Goal: Find specific page/section: Find specific page/section

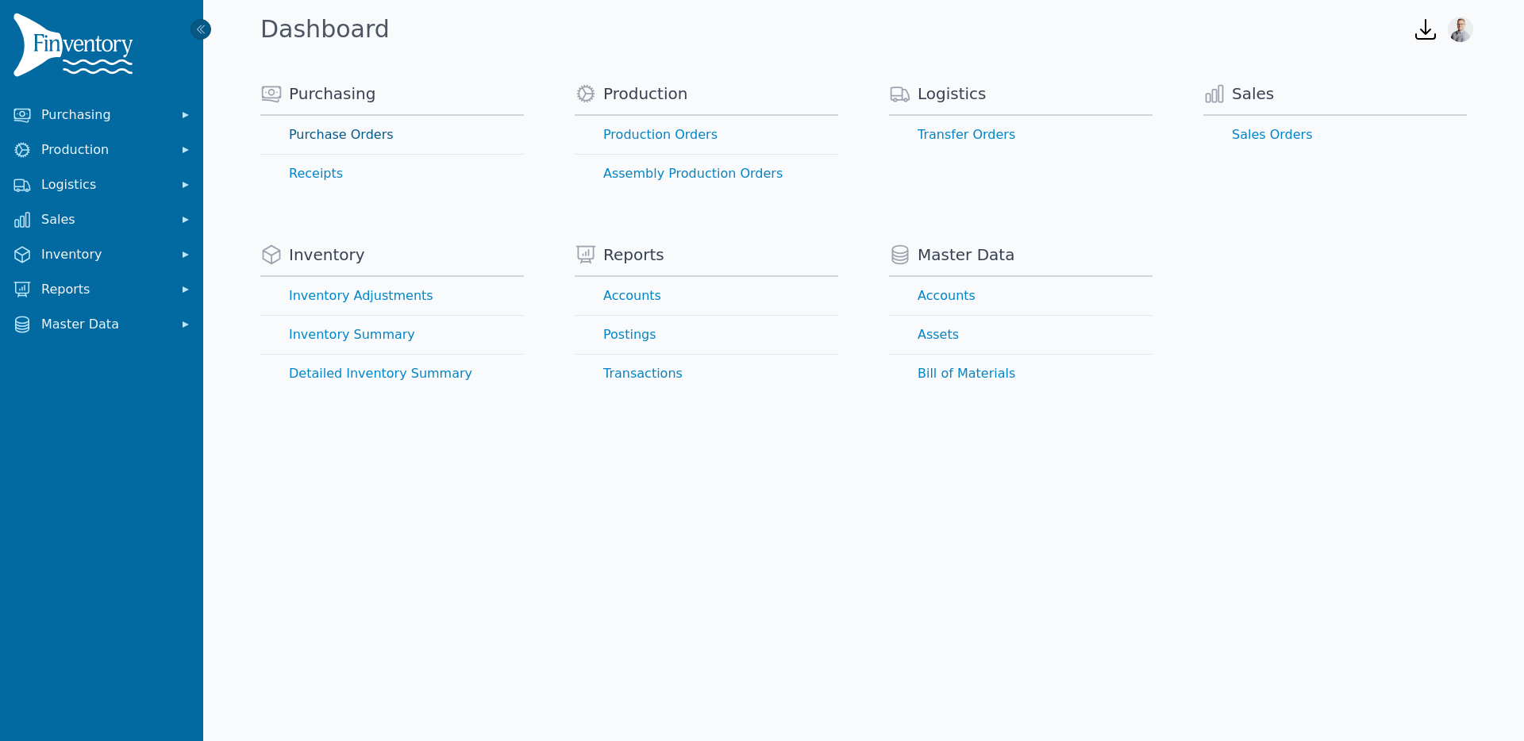
click at [340, 140] on link "Purchase Orders" at bounding box center [391, 135] width 263 height 38
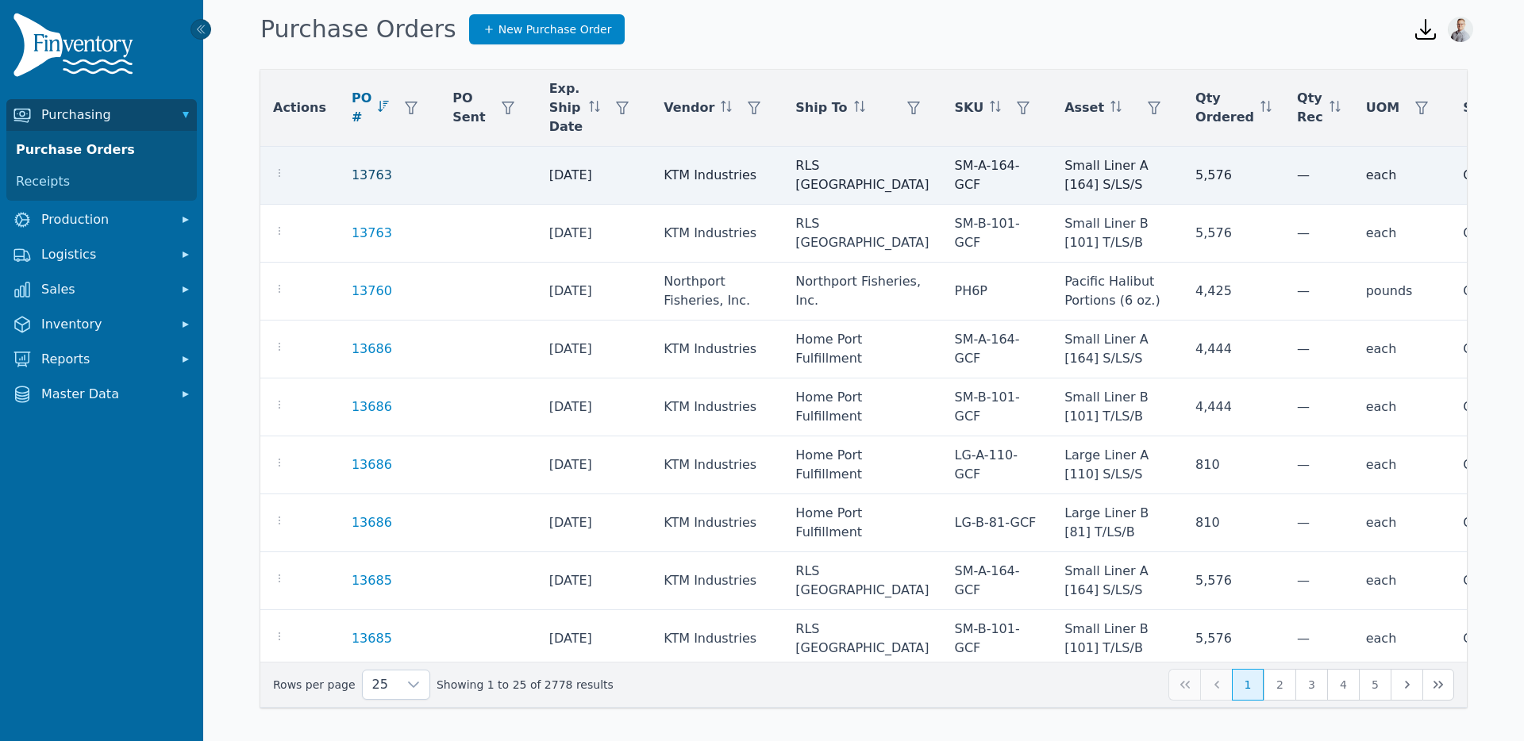
click at [362, 172] on link "13763" at bounding box center [372, 175] width 40 height 19
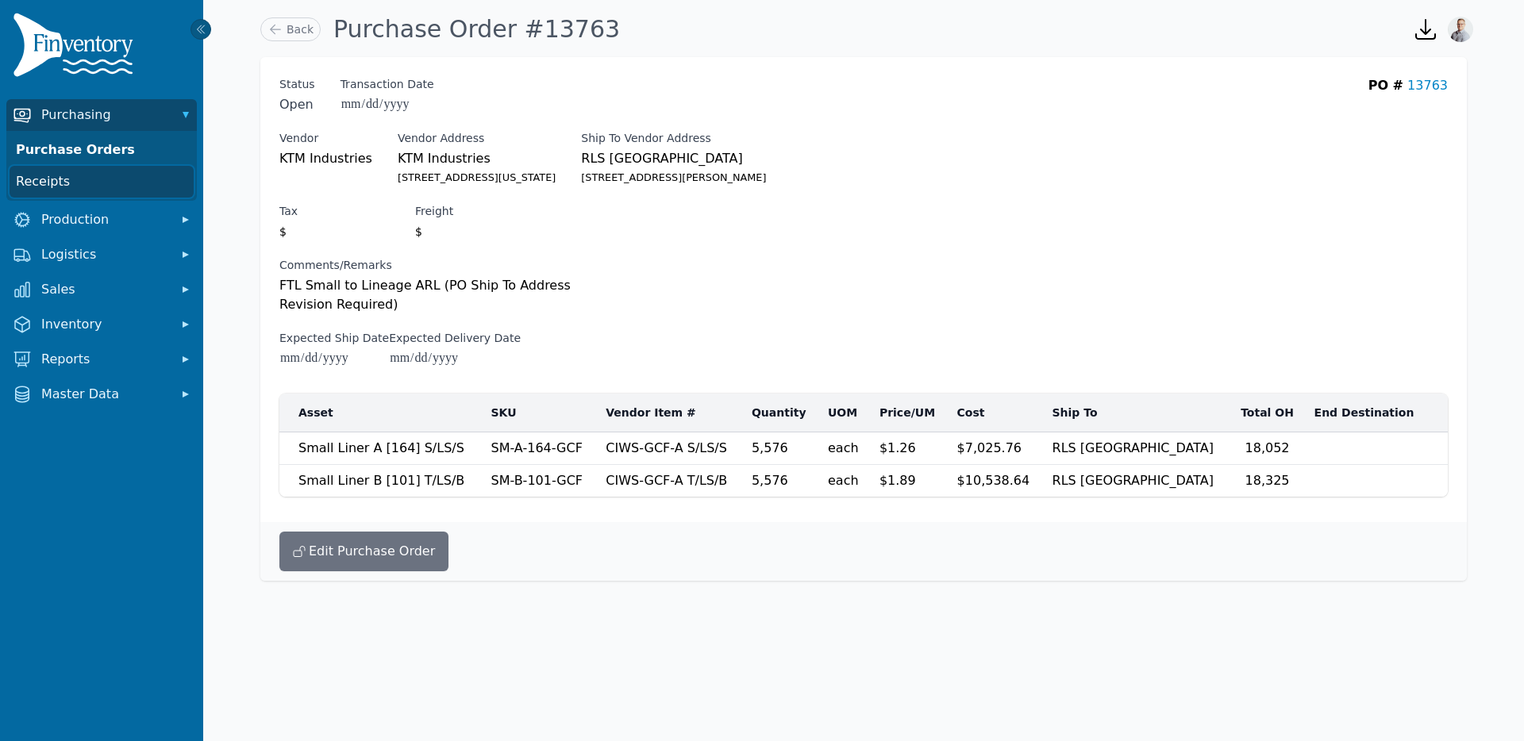
click at [45, 183] on link "Receipts" at bounding box center [102, 182] width 184 height 32
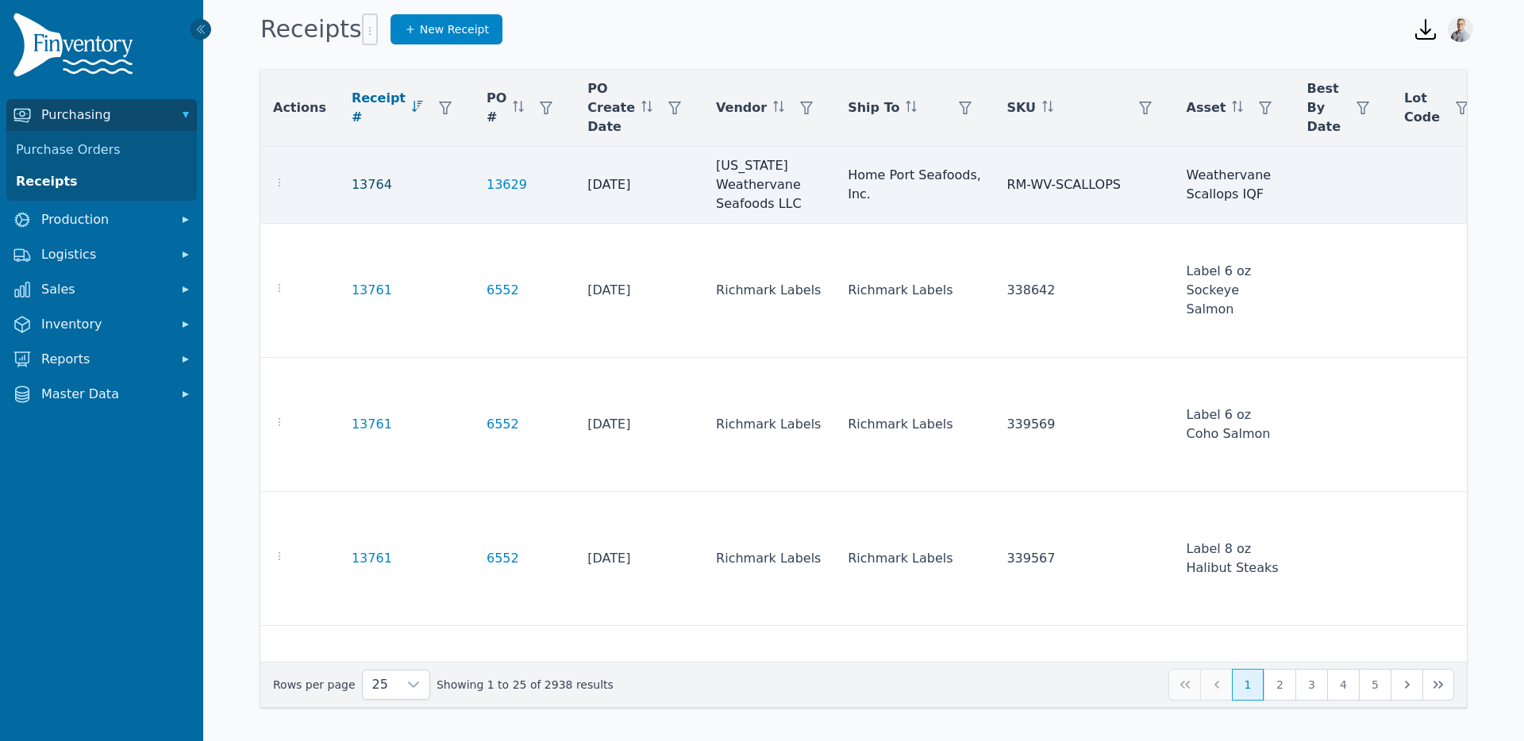
click at [363, 179] on link "13764" at bounding box center [372, 184] width 40 height 19
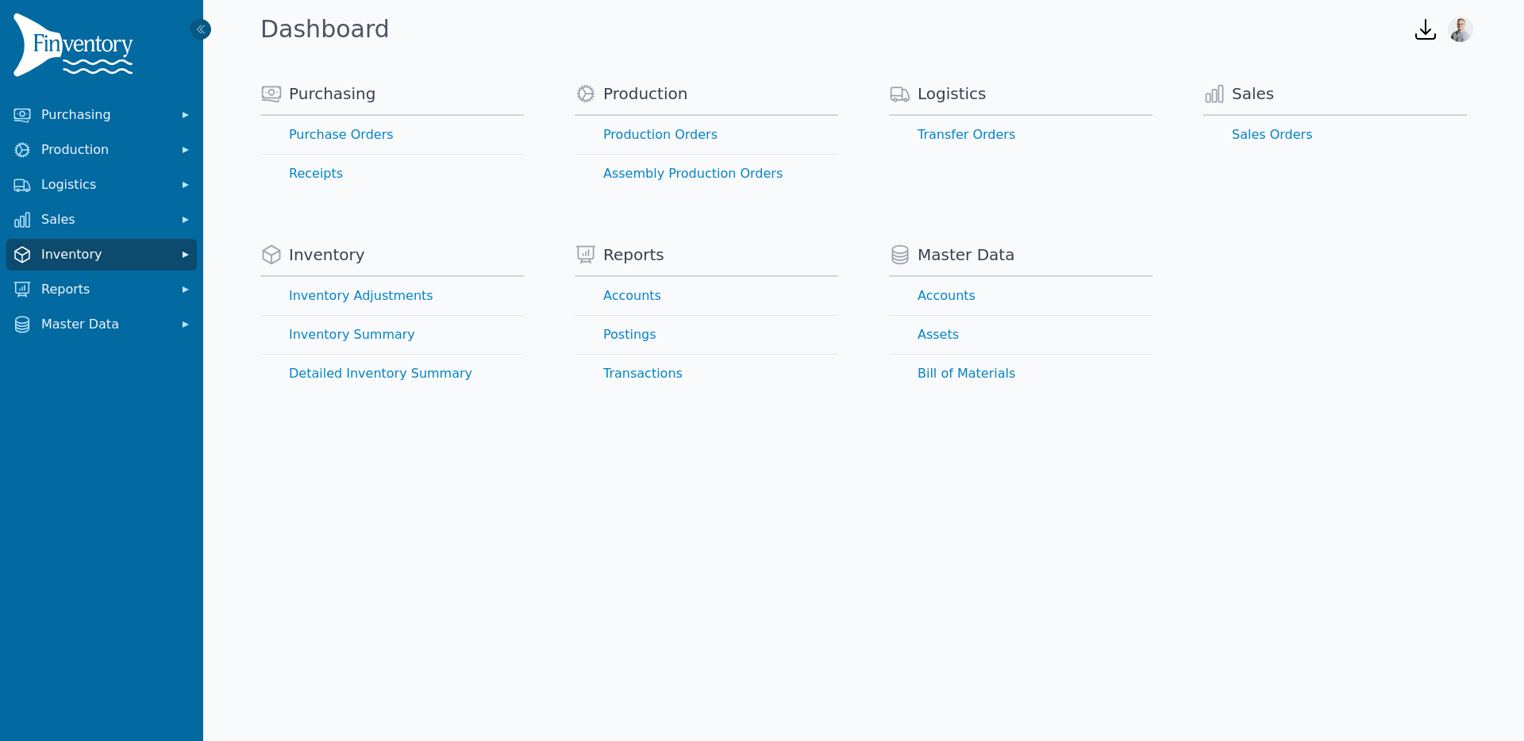
click at [83, 256] on span "Inventory" at bounding box center [104, 254] width 127 height 19
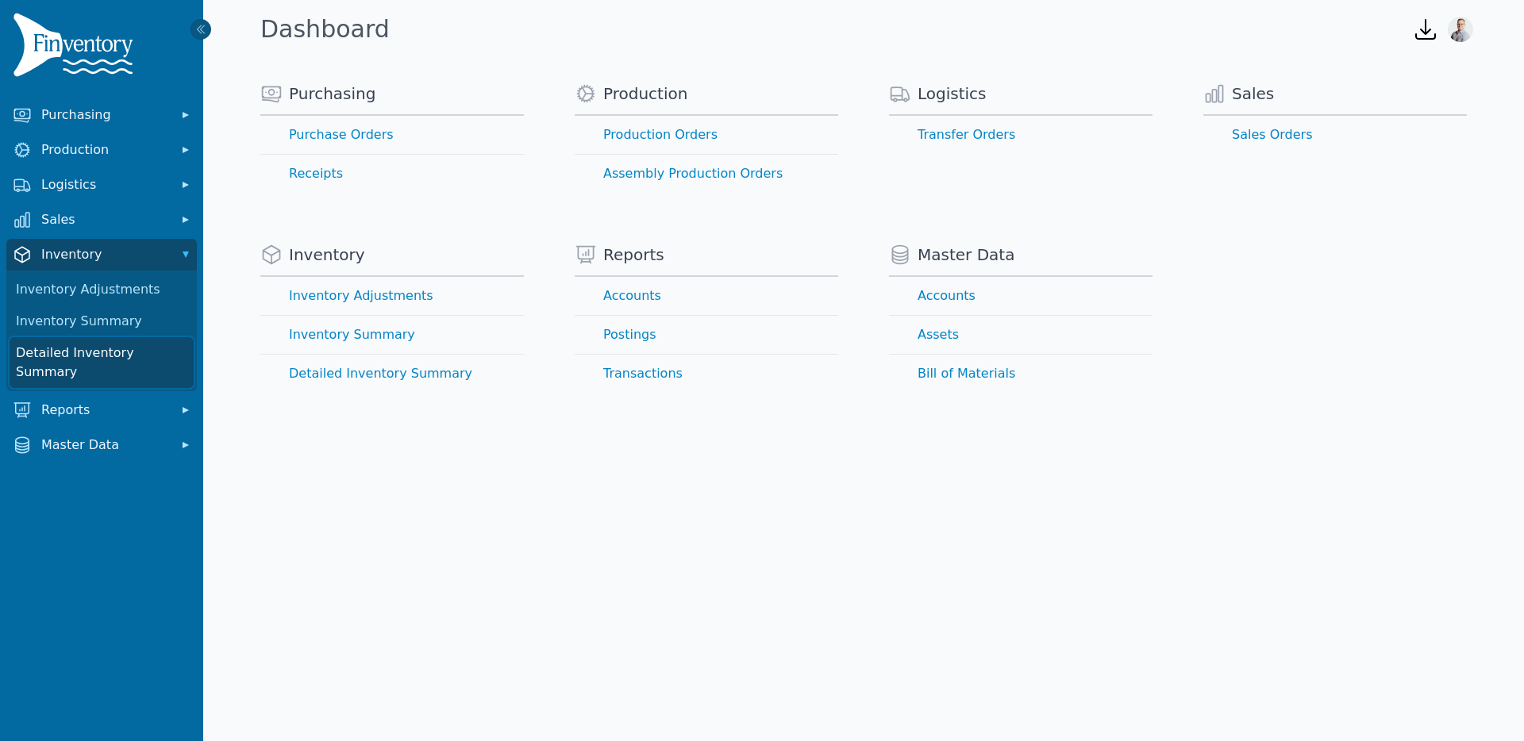
click at [77, 359] on link "Detailed Inventory Summary" at bounding box center [102, 362] width 184 height 51
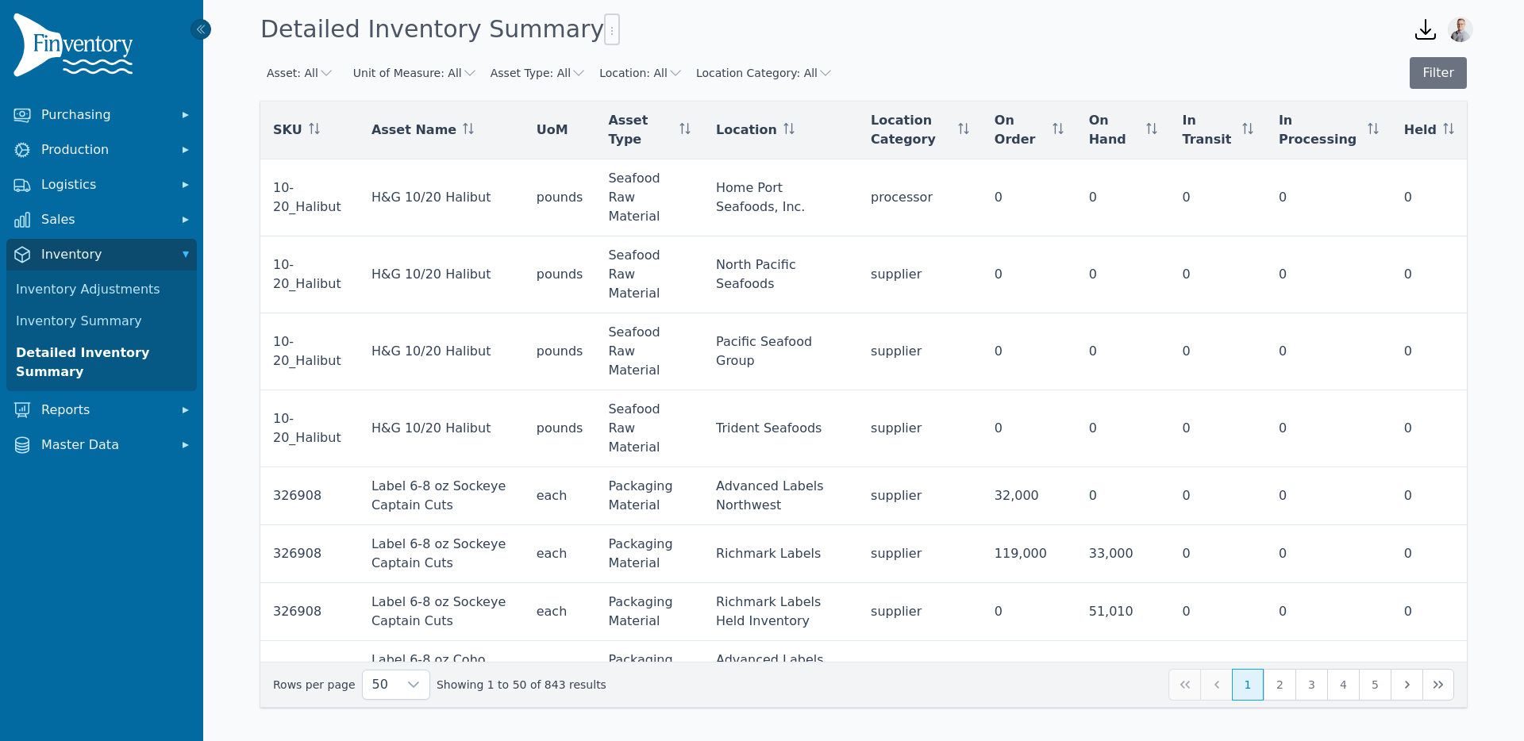
click at [544, 71] on button "Asset Type: All" at bounding box center [538, 73] width 96 height 16
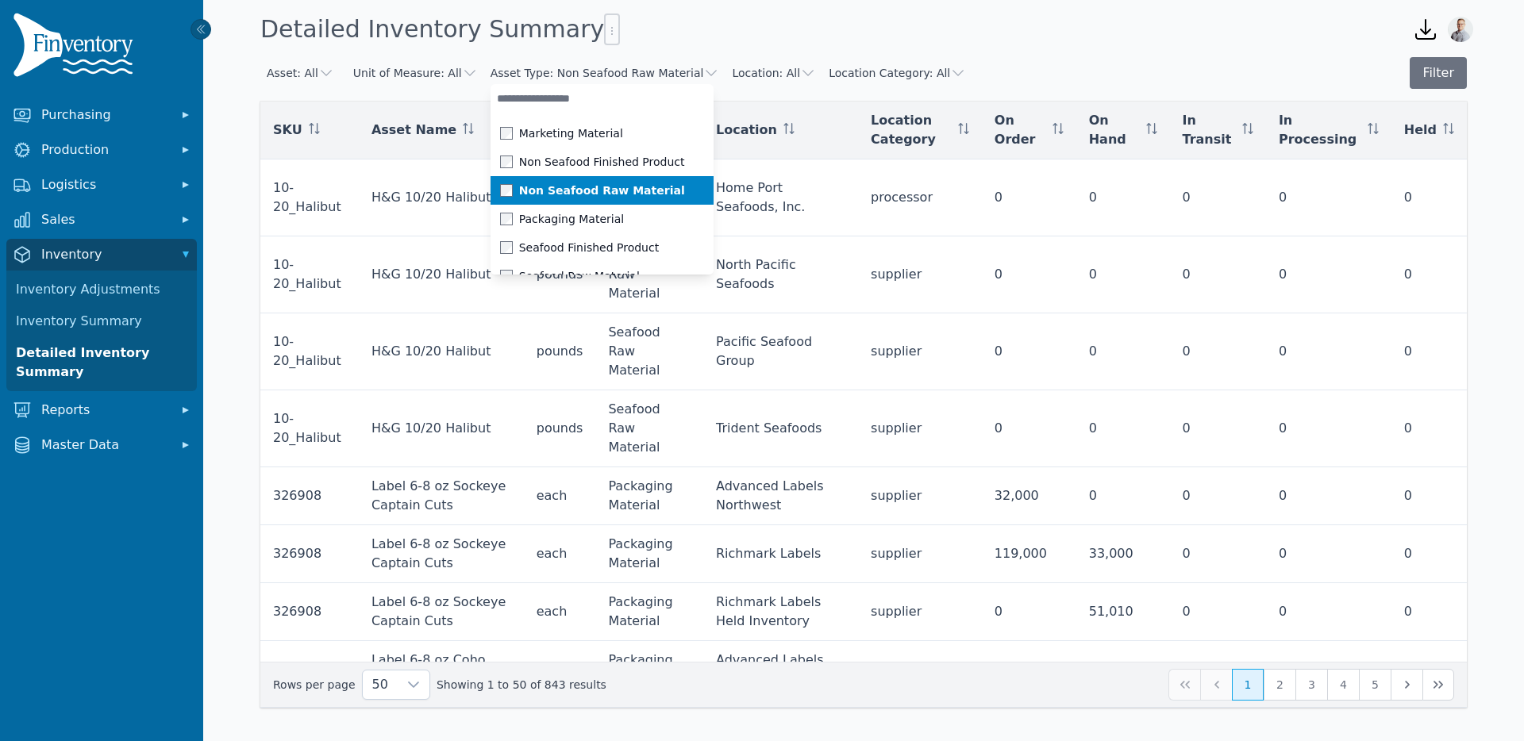
click at [500, 183] on div "Non Seafood Raw Material" at bounding box center [592, 191] width 185 height 16
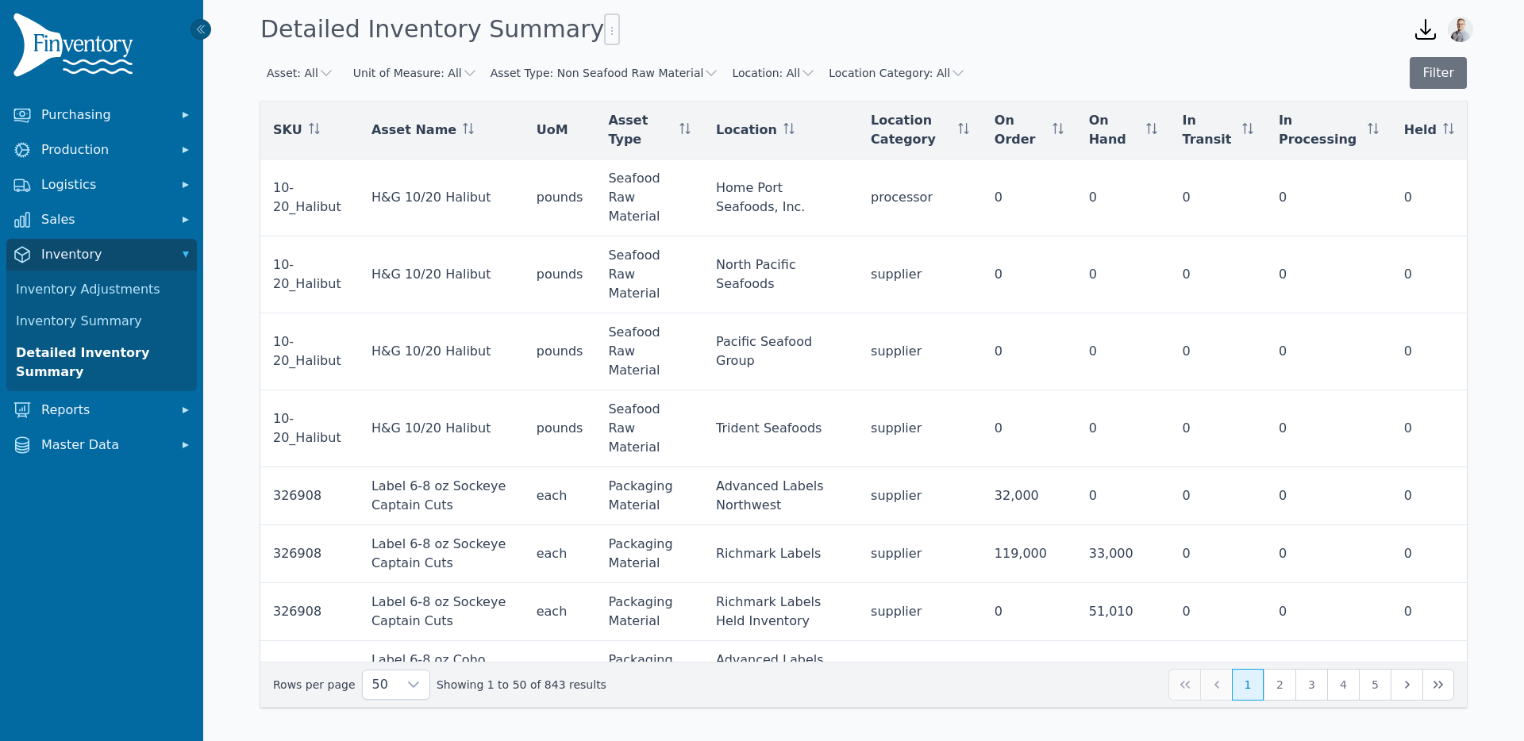
click at [1020, 15] on div "Detailed Inventory Summary" at bounding box center [824, 29] width 1140 height 43
click at [626, 75] on button "Asset Type: Non Seafood Raw Material" at bounding box center [604, 73] width 229 height 16
